Goal: Entertainment & Leisure: Consume media (video, audio)

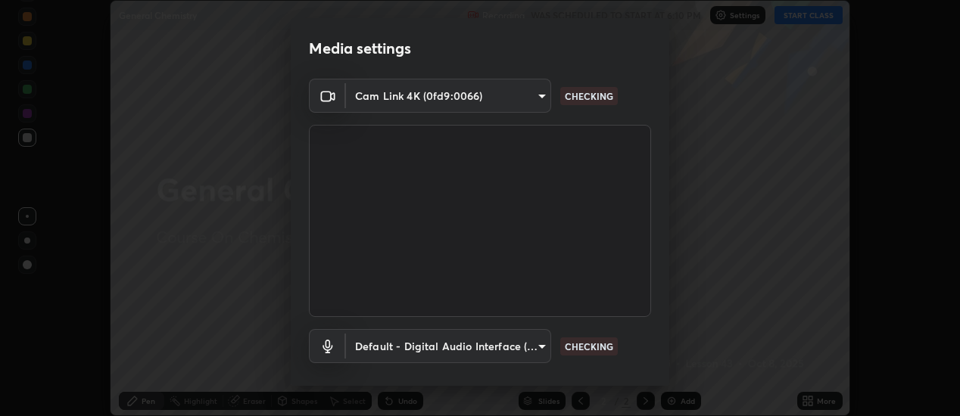
scroll to position [80, 0]
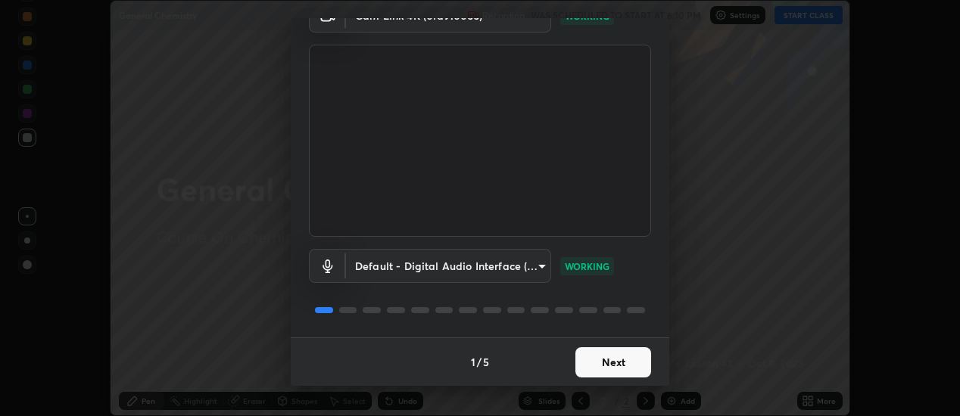
click at [596, 366] on button "Next" at bounding box center [613, 362] width 76 height 30
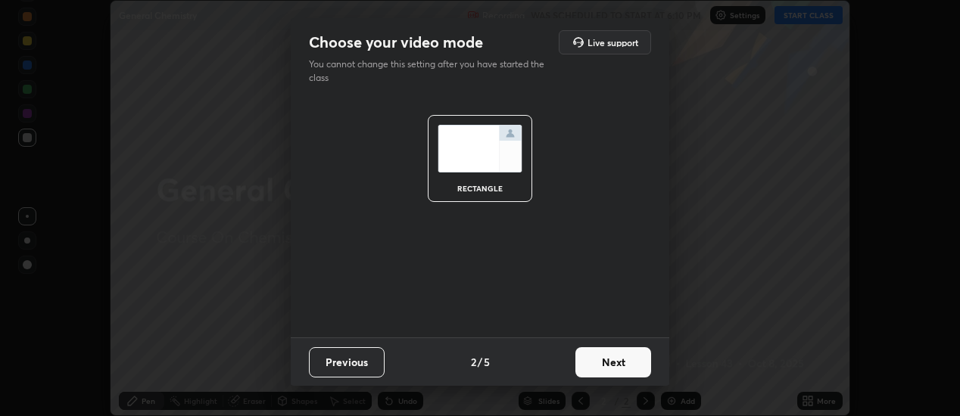
click at [598, 357] on button "Next" at bounding box center [613, 362] width 76 height 30
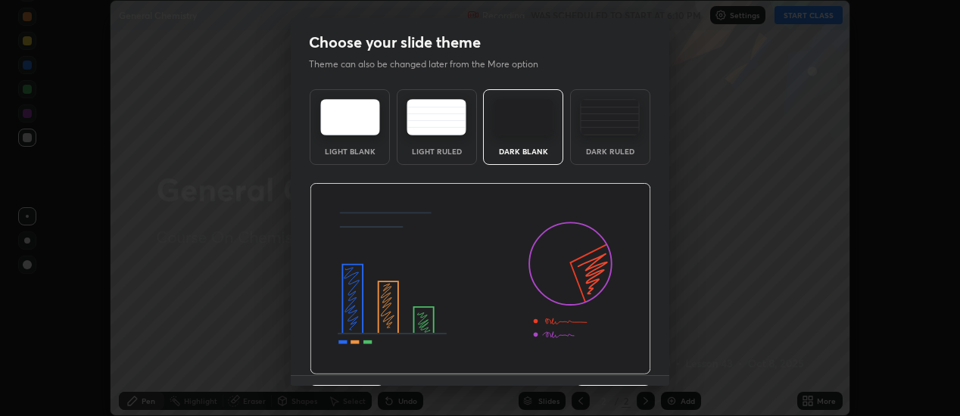
click at [590, 143] on div "Dark Ruled" at bounding box center [610, 127] width 80 height 76
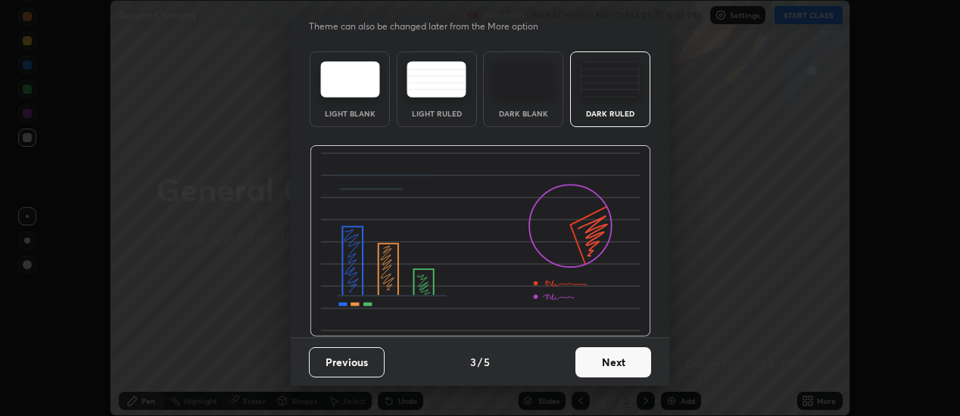
click at [588, 357] on button "Next" at bounding box center [613, 362] width 76 height 30
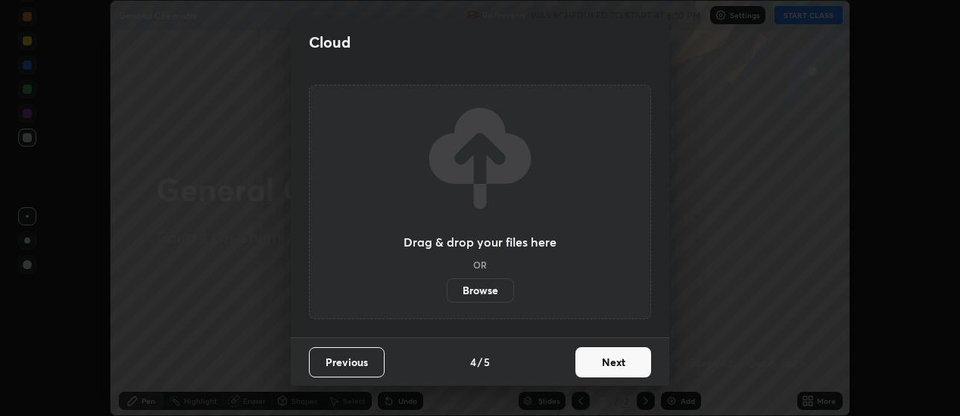
click at [599, 360] on button "Next" at bounding box center [613, 362] width 76 height 30
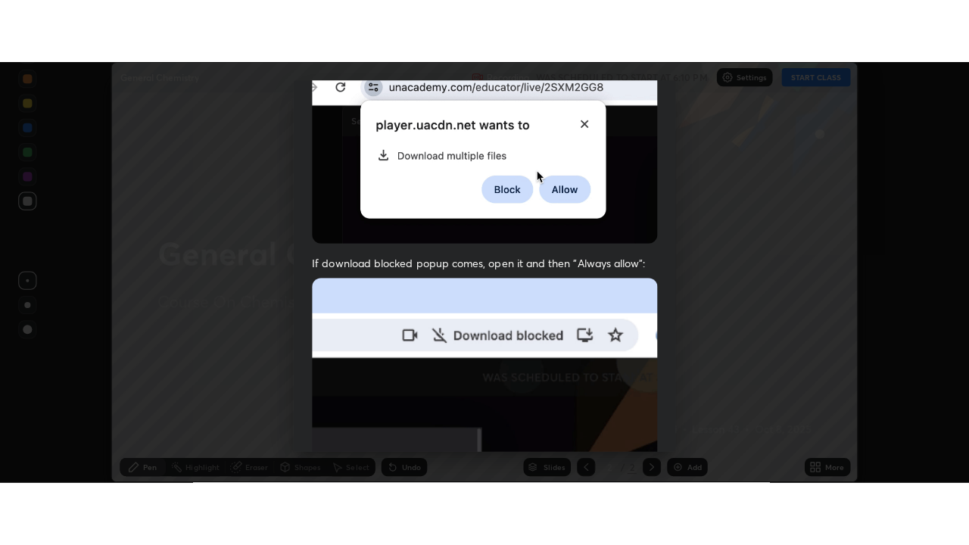
scroll to position [389, 0]
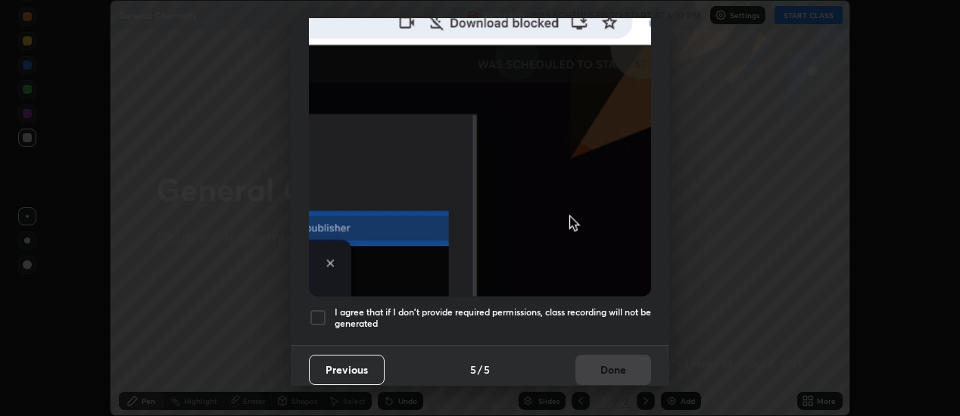
click at [315, 310] on div at bounding box center [318, 318] width 18 height 18
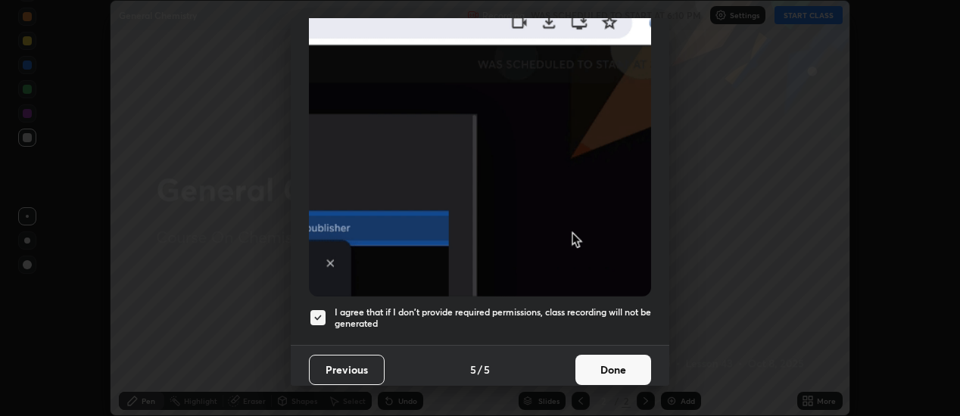
click at [581, 356] on button "Done" at bounding box center [613, 370] width 76 height 30
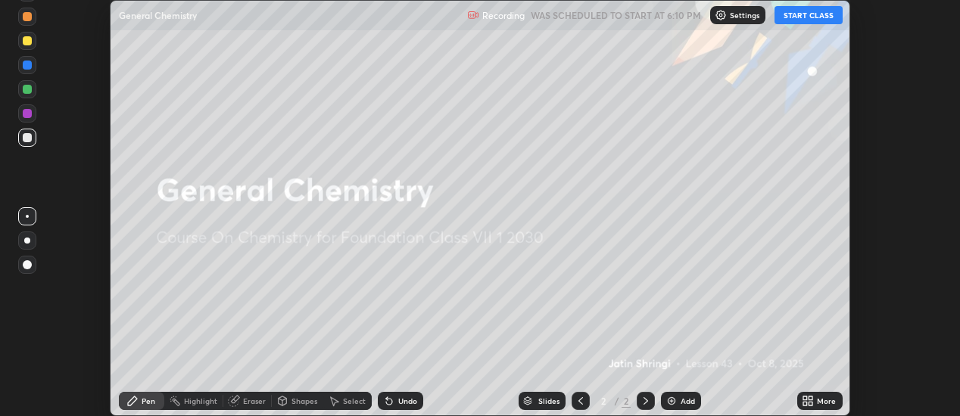
click at [805, 15] on button "START CLASS" at bounding box center [808, 15] width 68 height 18
click at [809, 397] on icon at bounding box center [811, 399] width 4 height 4
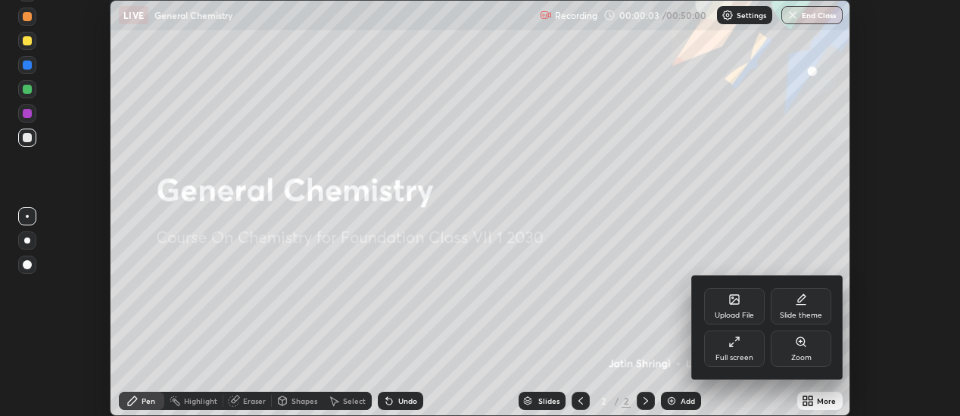
click at [729, 349] on div "Full screen" at bounding box center [734, 349] width 61 height 36
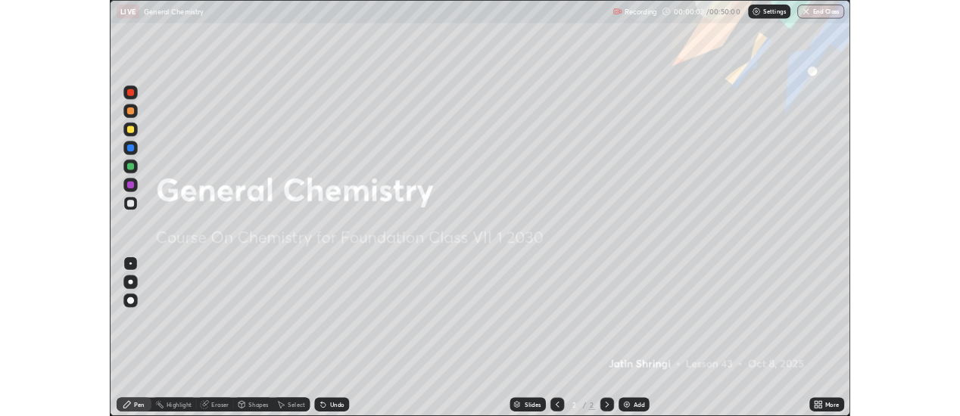
scroll to position [545, 969]
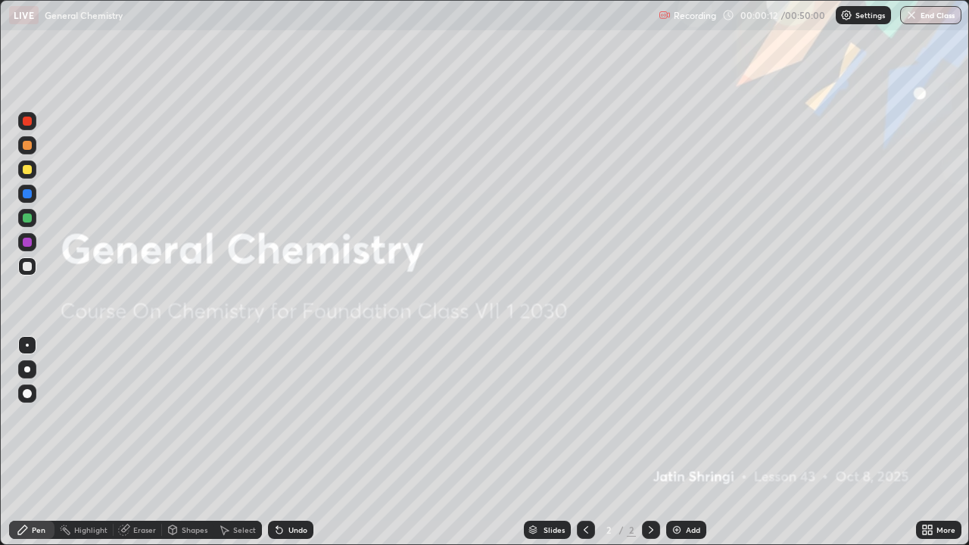
click at [674, 416] on img at bounding box center [677, 530] width 12 height 12
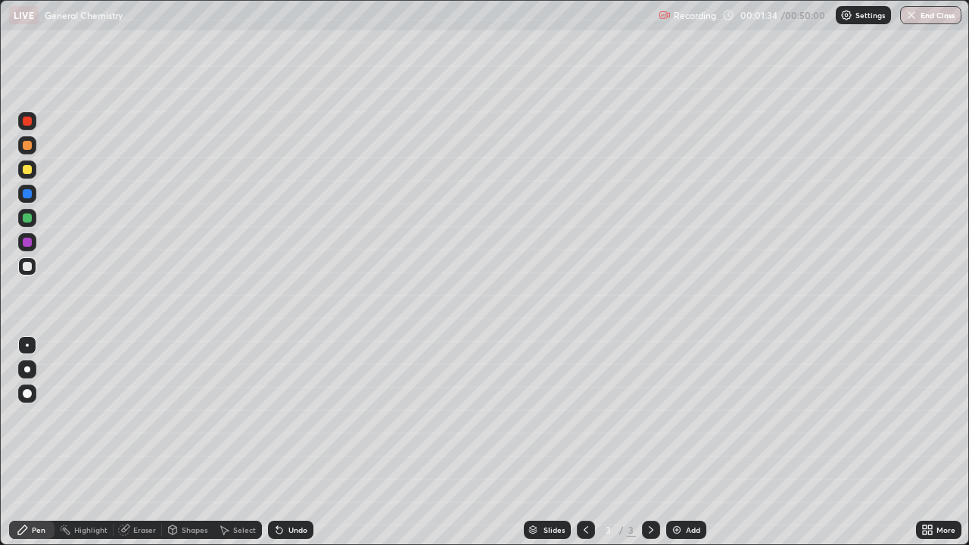
click at [276, 416] on icon at bounding box center [279, 531] width 6 height 6
click at [288, 416] on div "Undo" at bounding box center [297, 530] width 19 height 8
click at [279, 416] on icon at bounding box center [279, 530] width 12 height 12
click at [276, 416] on icon at bounding box center [279, 531] width 6 height 6
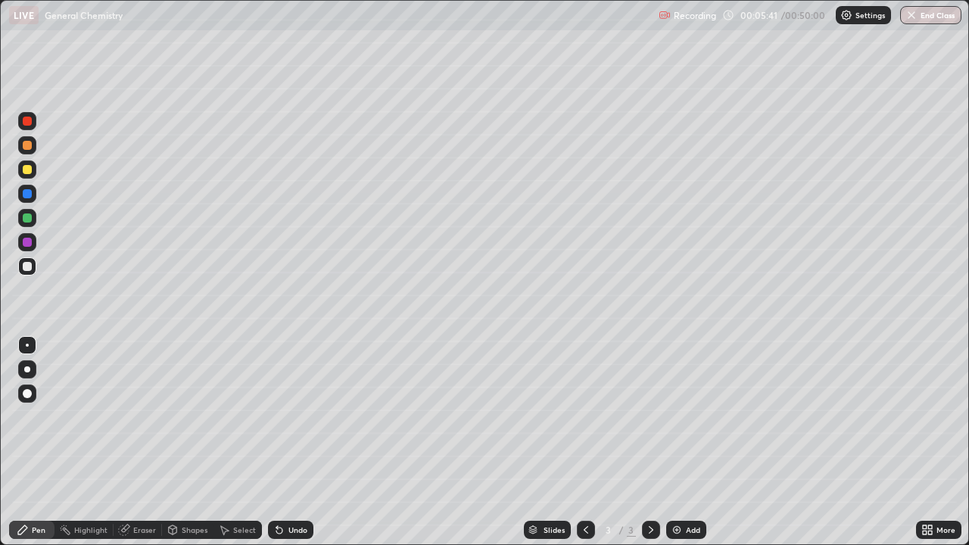
click at [276, 416] on icon at bounding box center [277, 527] width 2 height 2
click at [276, 416] on icon at bounding box center [279, 531] width 6 height 6
click at [279, 416] on icon at bounding box center [279, 531] width 6 height 6
click at [276, 416] on icon at bounding box center [279, 531] width 6 height 6
click at [278, 416] on icon at bounding box center [279, 531] width 6 height 6
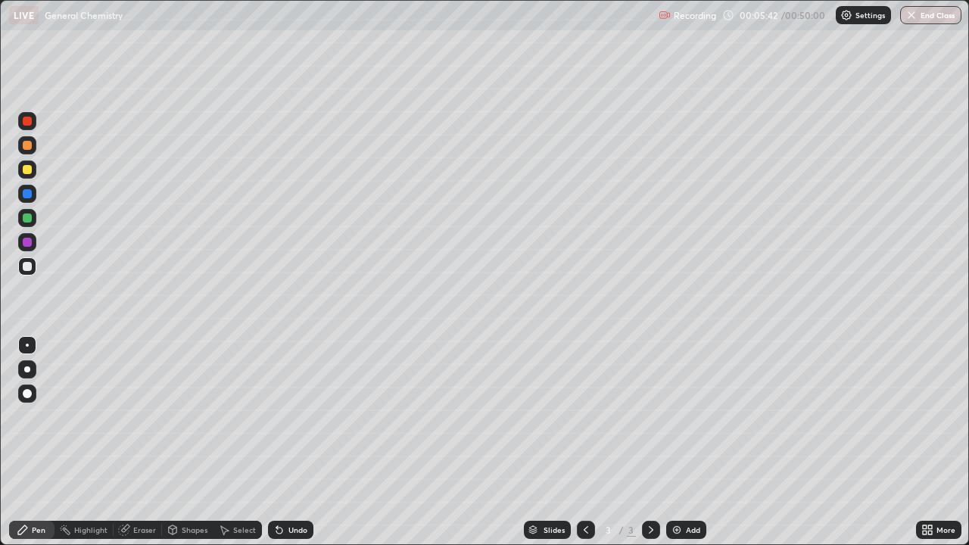
click at [278, 416] on icon at bounding box center [279, 531] width 6 height 6
click at [277, 416] on icon at bounding box center [279, 531] width 6 height 6
click at [279, 416] on icon at bounding box center [279, 531] width 6 height 6
click at [277, 416] on icon at bounding box center [279, 531] width 6 height 6
click at [135, 416] on div "Eraser" at bounding box center [144, 530] width 23 height 8
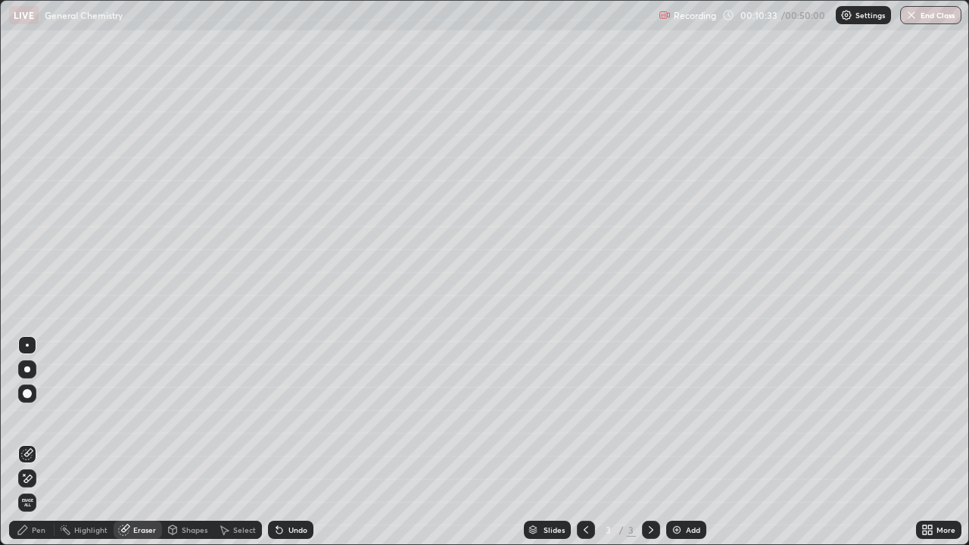
click at [42, 416] on div "Pen" at bounding box center [39, 530] width 14 height 8
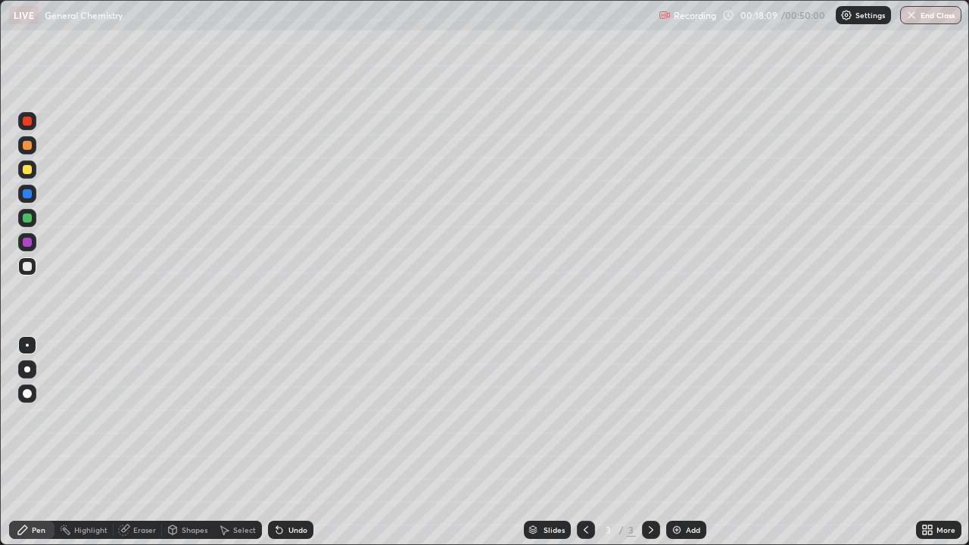
click at [674, 416] on img at bounding box center [677, 530] width 12 height 12
click at [279, 416] on icon at bounding box center [279, 531] width 6 height 6
click at [282, 416] on icon at bounding box center [279, 530] width 12 height 12
click at [138, 416] on div "Eraser" at bounding box center [144, 530] width 23 height 8
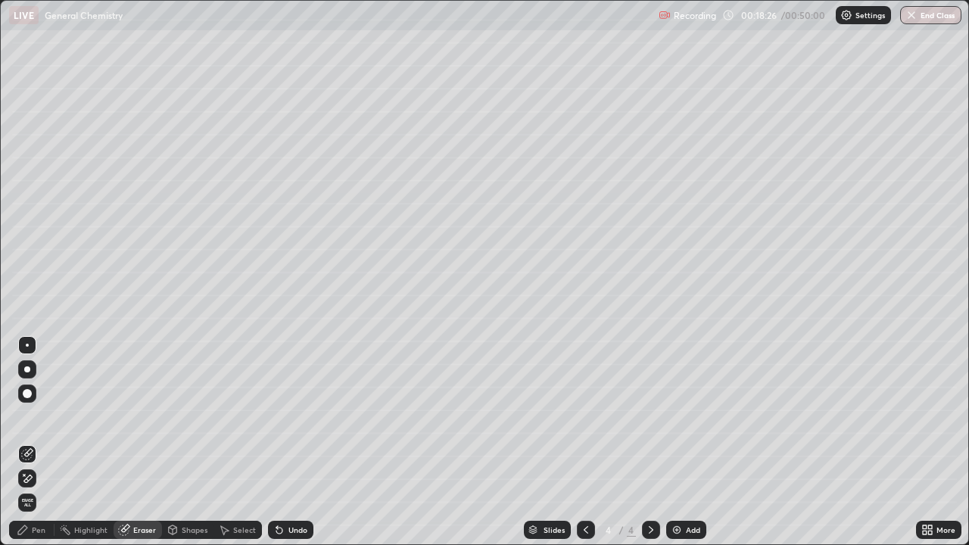
click at [41, 416] on div "Pen" at bounding box center [39, 530] width 14 height 8
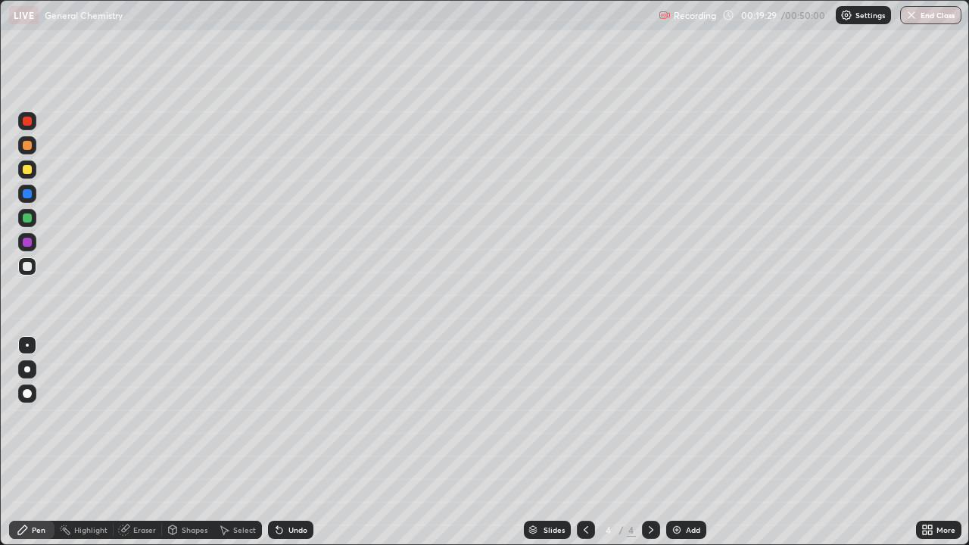
click at [143, 416] on div "Eraser" at bounding box center [144, 530] width 23 height 8
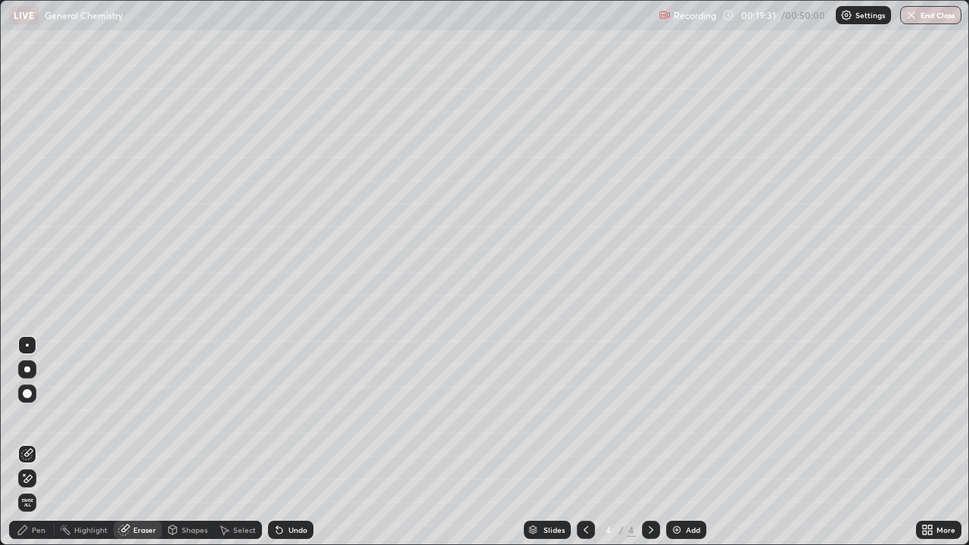
click at [38, 416] on div "Pen" at bounding box center [31, 530] width 45 height 18
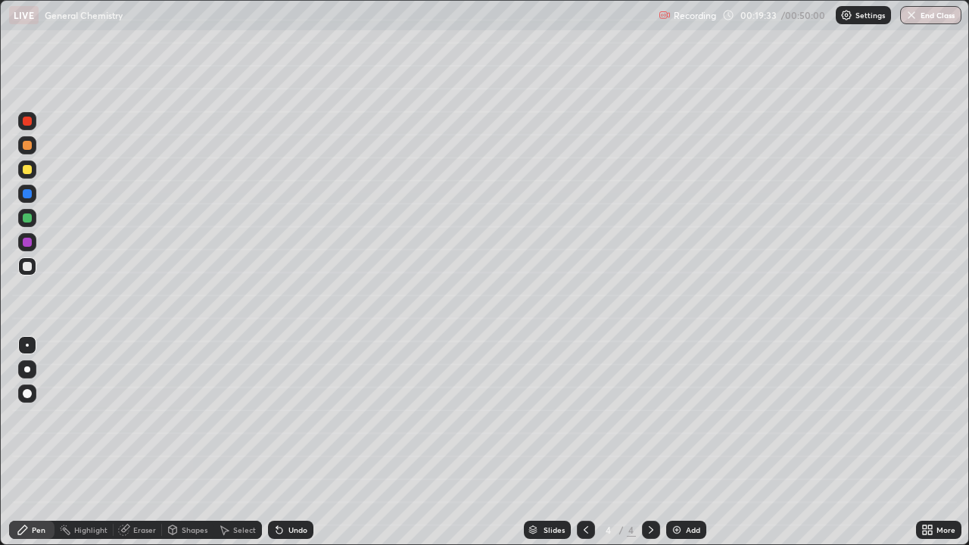
click at [146, 416] on div "Eraser" at bounding box center [144, 530] width 23 height 8
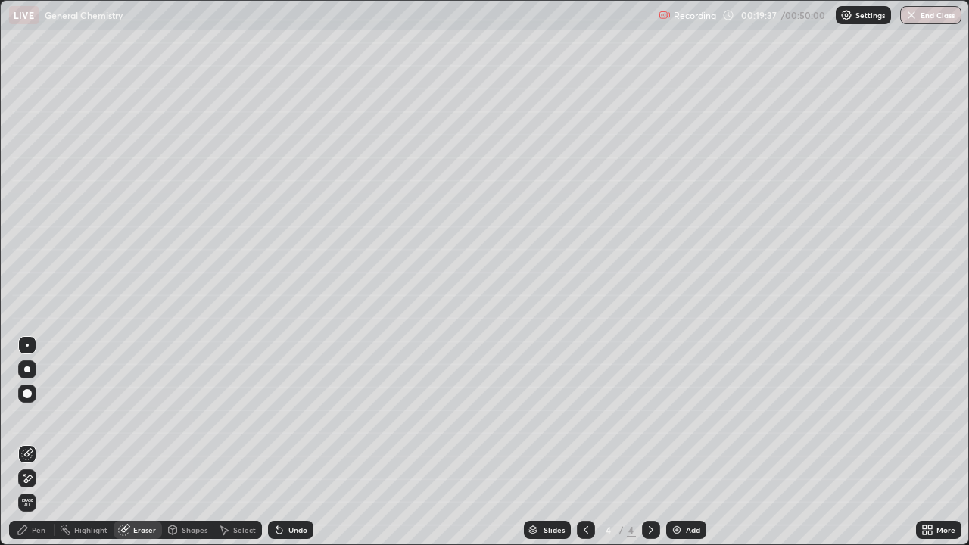
click at [36, 416] on div "Pen" at bounding box center [39, 530] width 14 height 8
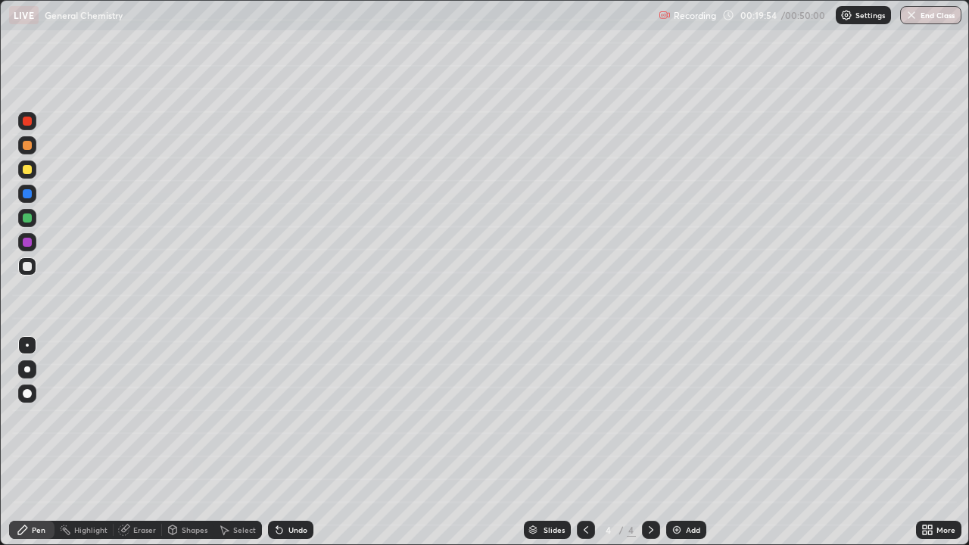
click at [583, 416] on icon at bounding box center [586, 530] width 12 height 12
click at [649, 416] on icon at bounding box center [651, 530] width 12 height 12
click at [130, 416] on div "Eraser" at bounding box center [138, 530] width 48 height 18
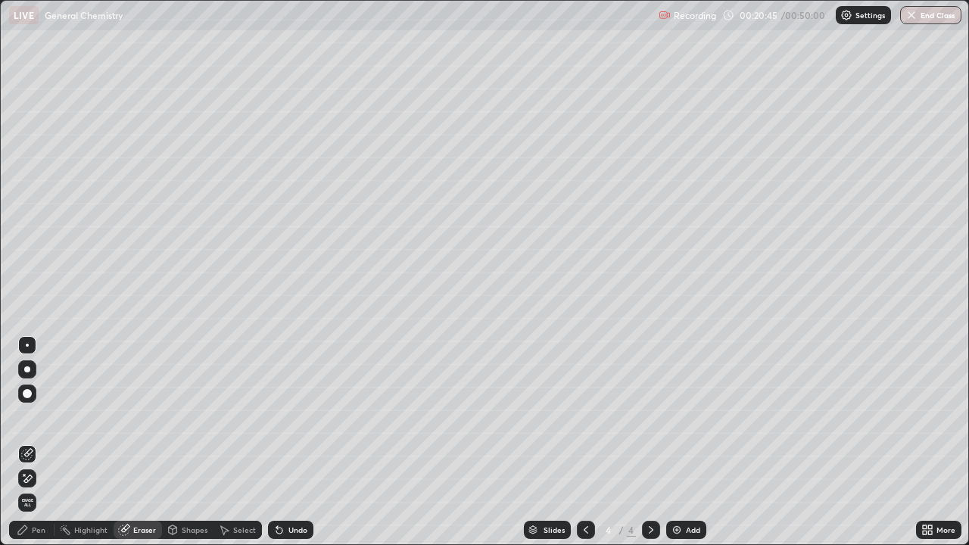
click at [38, 416] on div "Pen" at bounding box center [39, 530] width 14 height 8
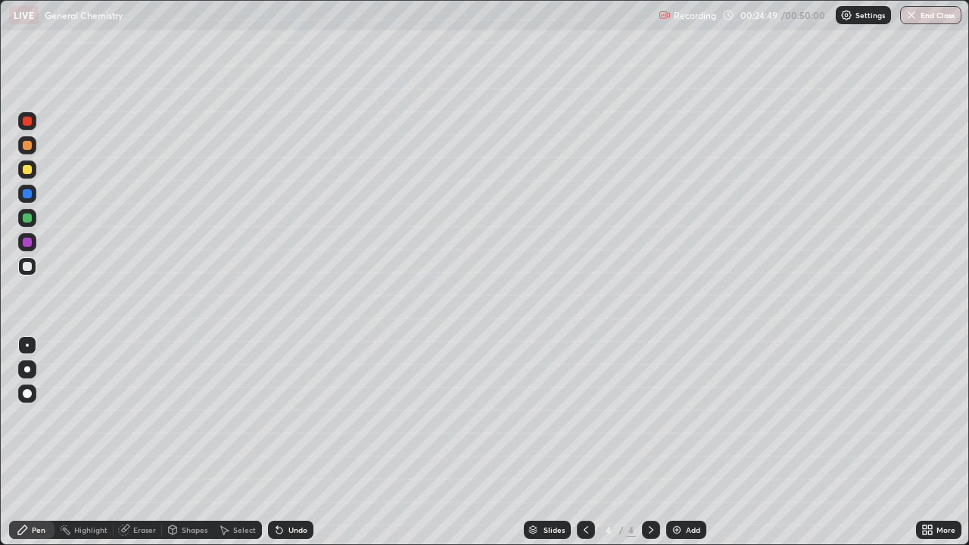
click at [281, 30] on div "LIVE General Chemistry" at bounding box center [330, 15] width 643 height 30
click at [672, 416] on img at bounding box center [677, 530] width 12 height 12
click at [584, 416] on icon at bounding box center [586, 530] width 12 height 12
click at [671, 416] on img at bounding box center [677, 530] width 12 height 12
click at [141, 416] on div "Eraser" at bounding box center [144, 530] width 23 height 8
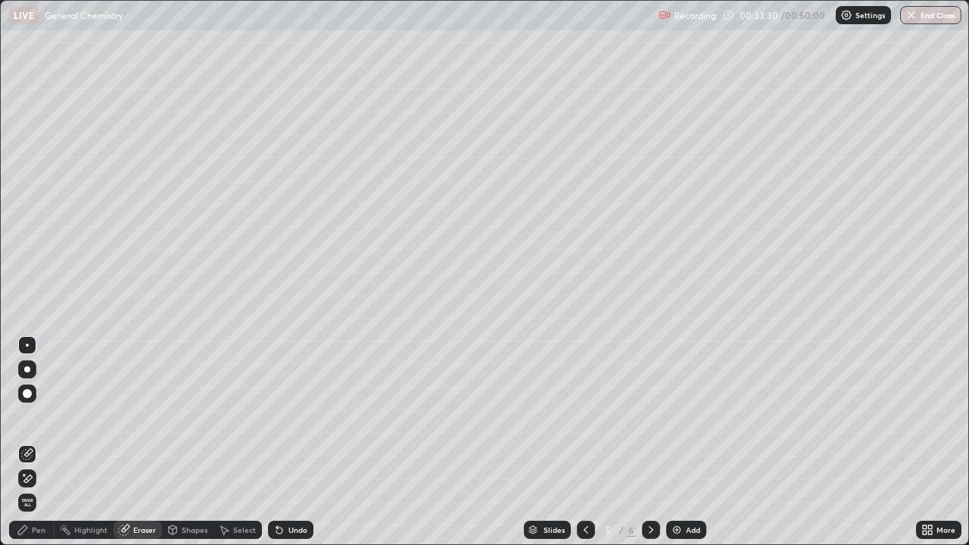
click at [35, 416] on div "Pen" at bounding box center [39, 530] width 14 height 8
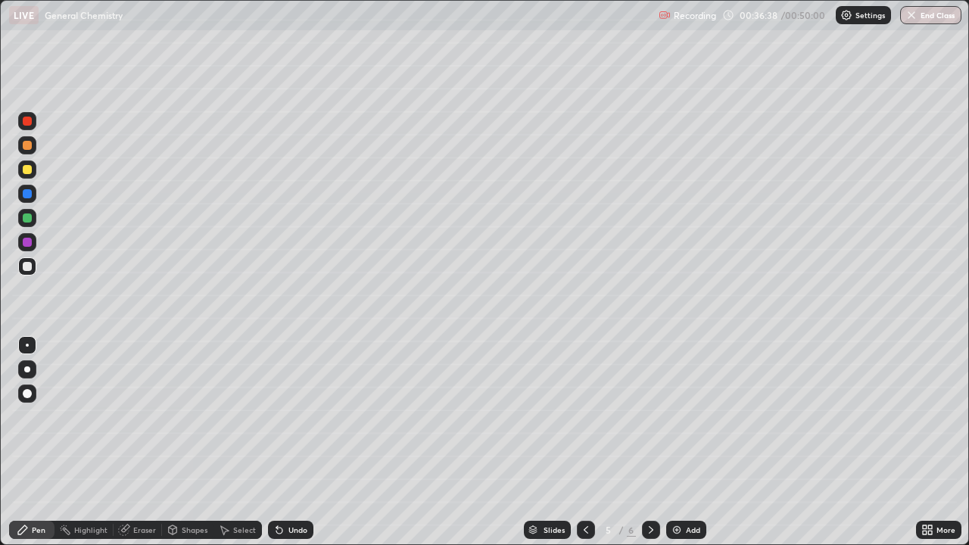
click at [674, 416] on img at bounding box center [677, 530] width 12 height 12
click at [27, 215] on div at bounding box center [27, 217] width 9 height 9
click at [30, 194] on div at bounding box center [27, 193] width 9 height 9
click at [917, 17] on img "button" at bounding box center [911, 15] width 12 height 12
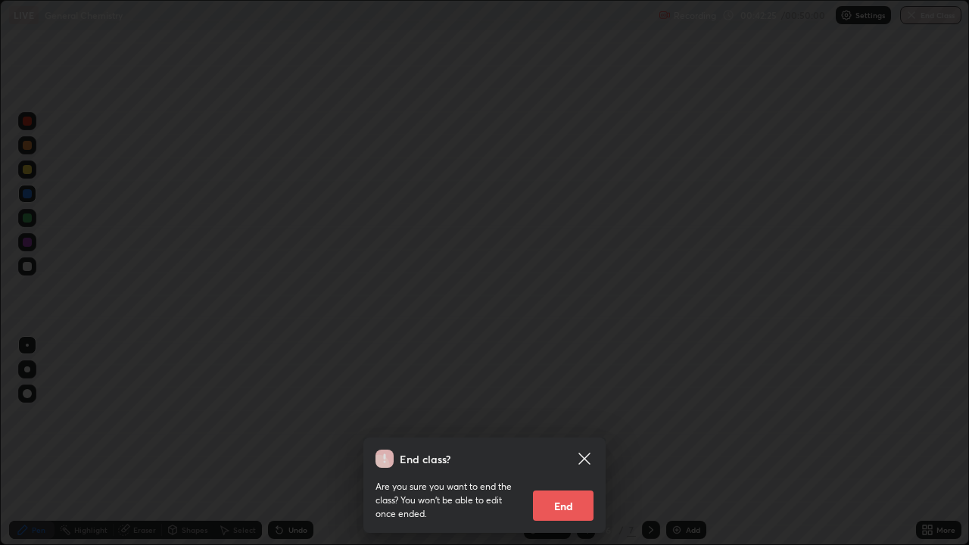
click at [572, 416] on button "End" at bounding box center [563, 505] width 61 height 30
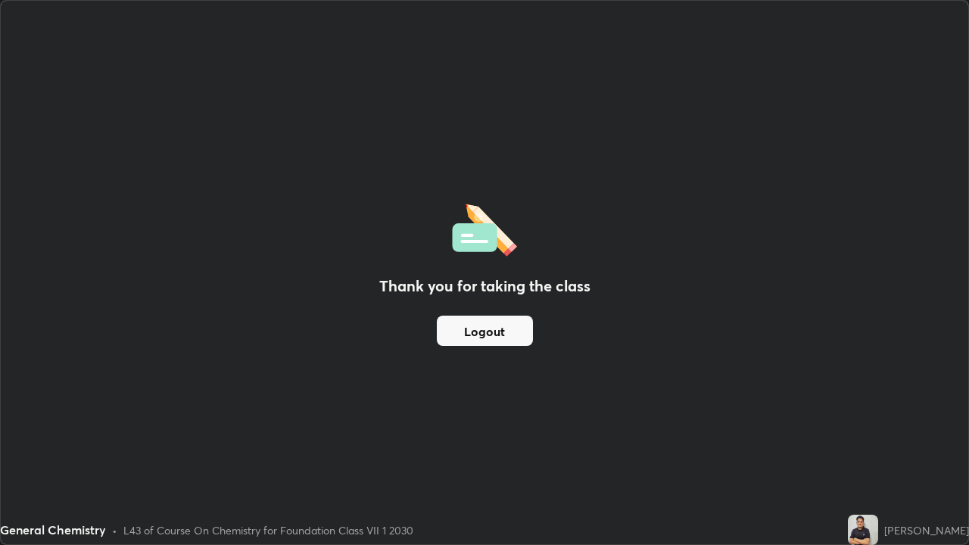
click at [507, 335] on button "Logout" at bounding box center [485, 331] width 96 height 30
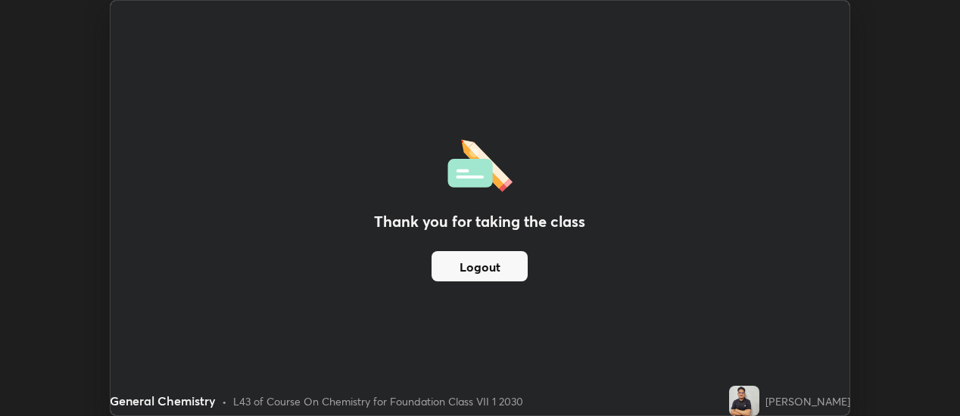
scroll to position [75277, 74733]
click at [491, 259] on button "Logout" at bounding box center [479, 266] width 96 height 30
click at [498, 91] on div "Thank you for taking the class Logout" at bounding box center [480, 208] width 739 height 415
click at [386, 67] on div "Thank you for taking the class Logout" at bounding box center [480, 208] width 739 height 415
